Goal: Information Seeking & Learning: Learn about a topic

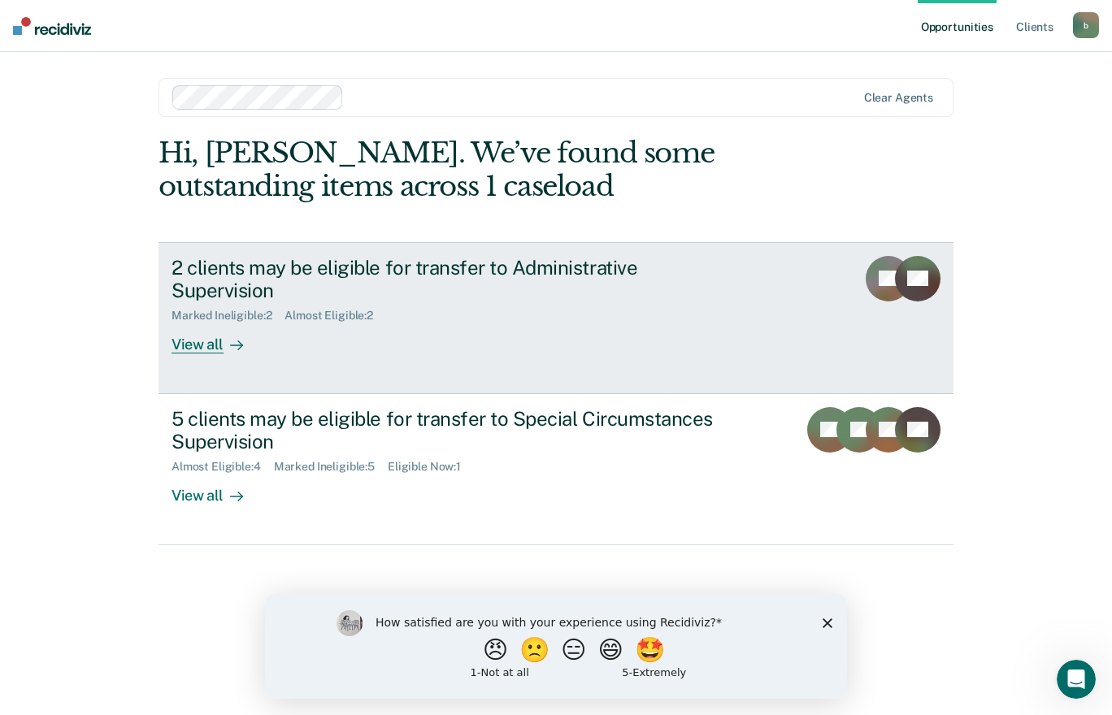
click at [598, 277] on div "2 clients may be eligible for transfer to Administrative Supervision" at bounding box center [456, 279] width 571 height 47
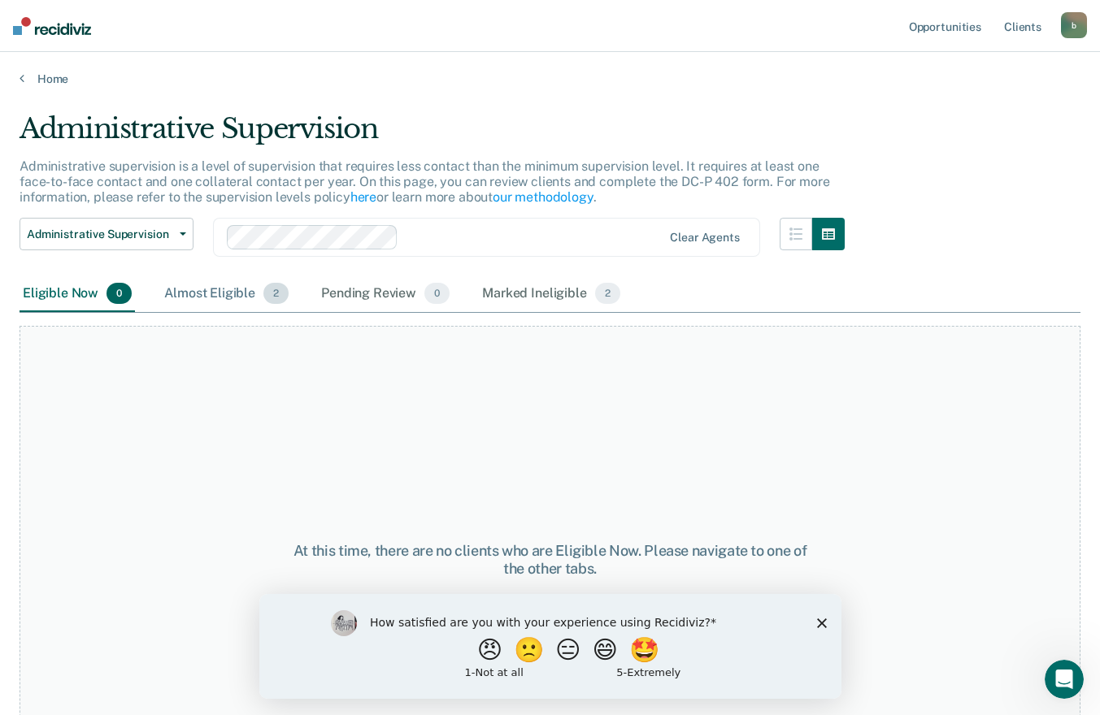
click at [228, 293] on div "Almost Eligible 2" at bounding box center [226, 294] width 131 height 36
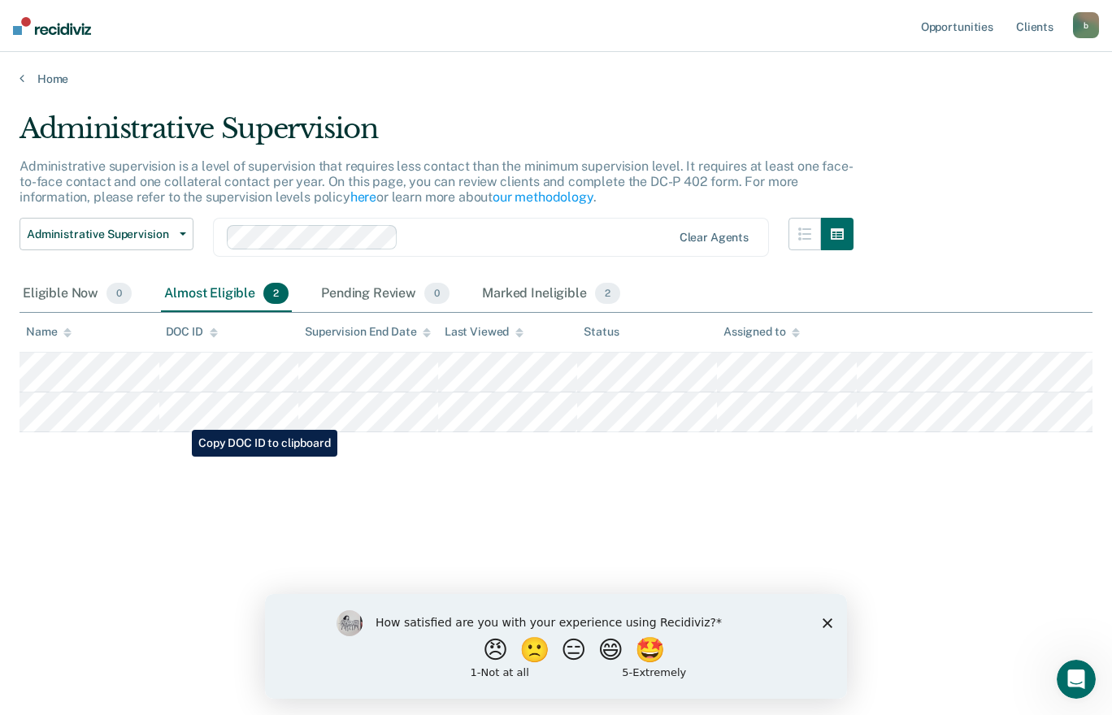
click at [287, 547] on div "Administrative Supervision Administrative supervision is a level of supervision…" at bounding box center [556, 352] width 1073 height 481
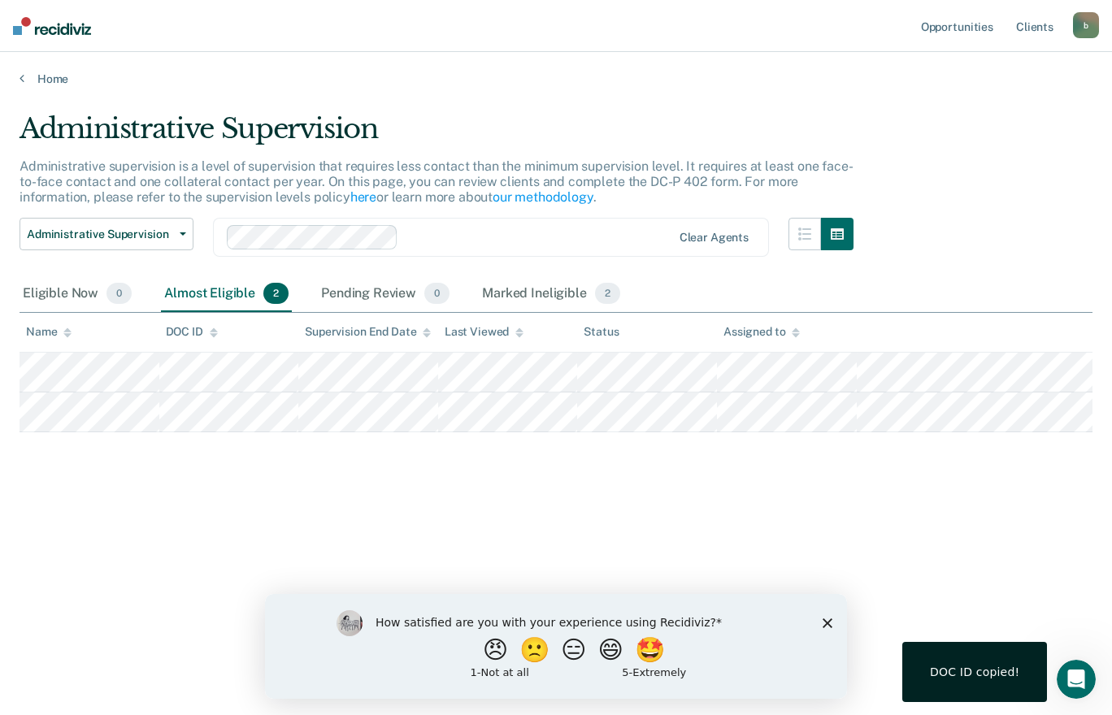
click at [823, 622] on icon "Close survey" at bounding box center [828, 623] width 10 height 10
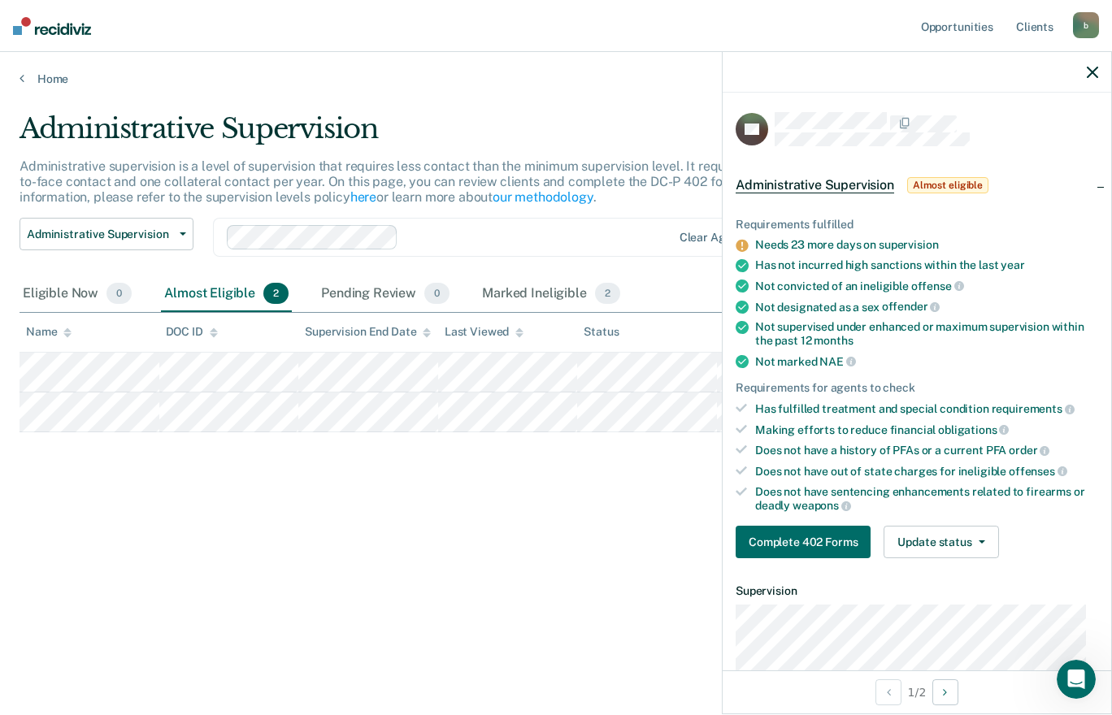
click at [395, 600] on div "Administrative Supervision Administrative supervision is a level of supervision…" at bounding box center [556, 378] width 1073 height 533
click at [46, 76] on link "Home" at bounding box center [556, 79] width 1073 height 15
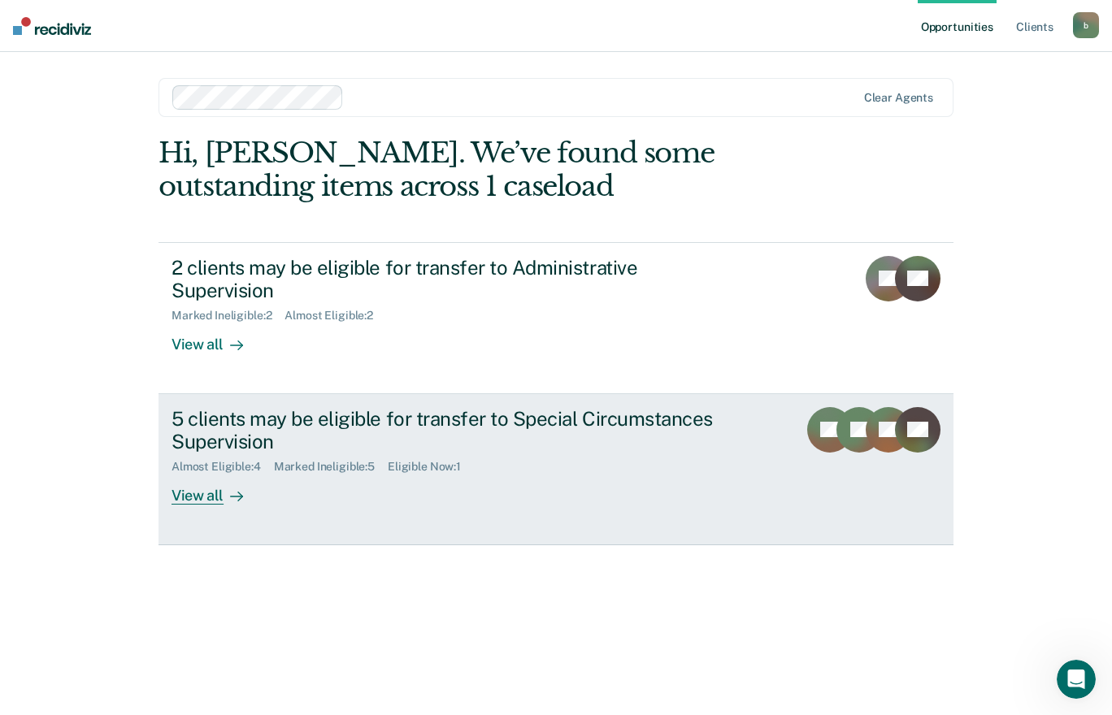
click at [378, 407] on div "5 clients may be eligible for transfer to Special Circumstances Supervision" at bounding box center [456, 430] width 571 height 47
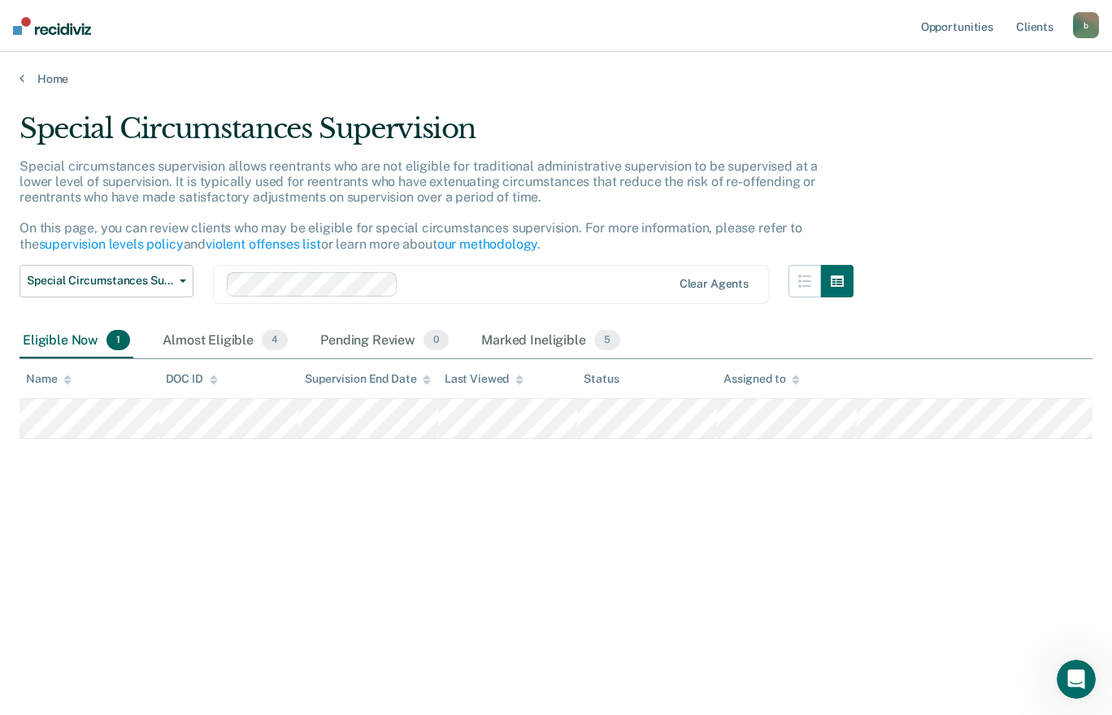
click at [604, 605] on div "Special Circumstances Supervision Special circumstances supervision allows reen…" at bounding box center [556, 378] width 1073 height 533
click at [227, 349] on div "Almost Eligible 4" at bounding box center [225, 341] width 132 height 36
